Goal: Task Accomplishment & Management: Use online tool/utility

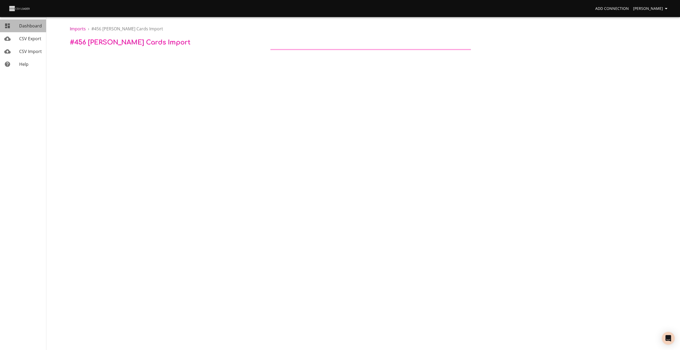
click at [35, 25] on span "Dashboard" at bounding box center [30, 26] width 23 height 6
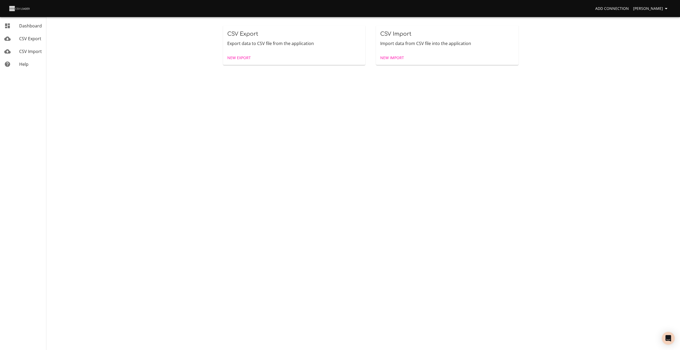
click at [389, 57] on span "New Import" at bounding box center [392, 58] width 24 height 7
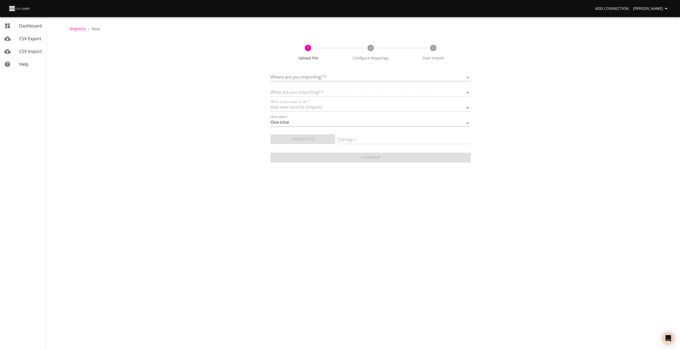
click at [308, 76] on body "Add Connection [PERSON_NAME] Dashboard CSV Export CSV Import Help Imports › New…" at bounding box center [340, 175] width 680 height 350
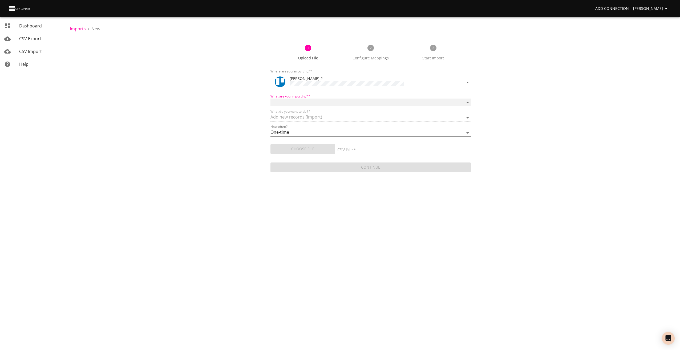
click at [282, 102] on select "Boards Cards Checkitems Checklists" at bounding box center [370, 103] width 201 height 8
select select "cards"
click at [270, 99] on select "Boards Cards Checkitems Checklists" at bounding box center [370, 103] width 201 height 8
click at [294, 151] on span "Choose File" at bounding box center [303, 149] width 56 height 7
type input "[PERSON_NAME] UPLOAD 131025.csv"
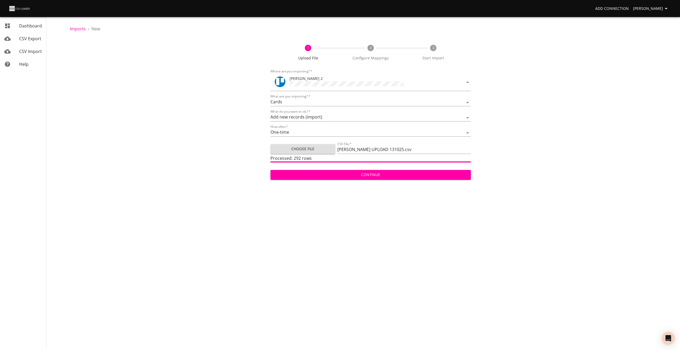
click at [350, 175] on span "Continue" at bounding box center [371, 175] width 192 height 7
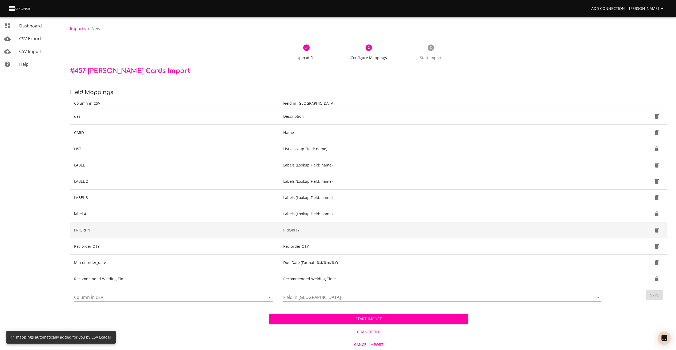
scroll to position [1, 0]
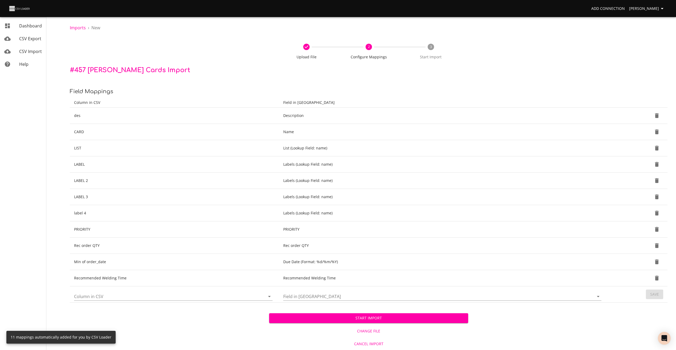
click at [392, 317] on span "Start Import" at bounding box center [368, 318] width 191 height 7
